Goal: Browse casually

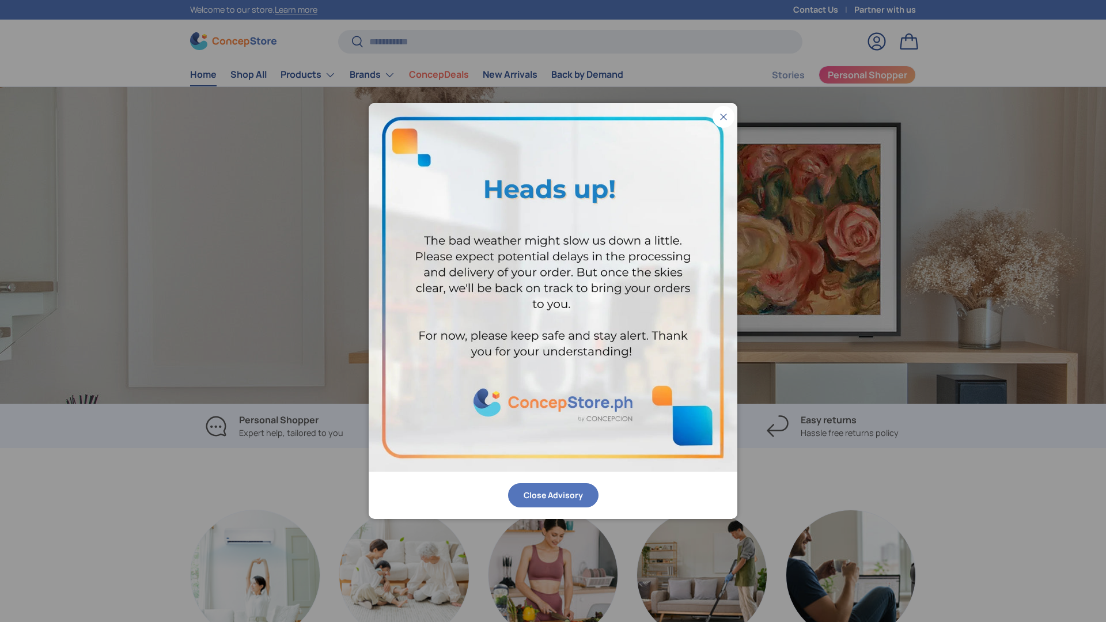
scroll to position [0, 2211]
